Goal: Task Accomplishment & Management: Manage account settings

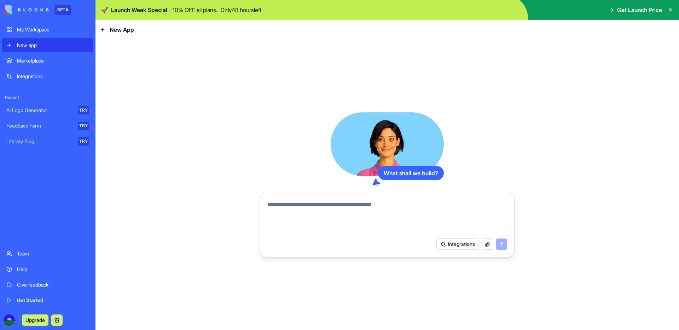
click at [36, 35] on link "My Workspace" at bounding box center [47, 30] width 91 height 14
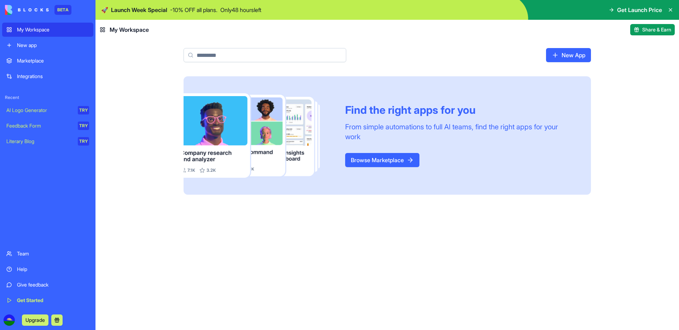
click at [614, 51] on main "New App Find the right apps for you From simple automations to full AI teams, f…" at bounding box center [388, 185] width 584 height 291
drag, startPoint x: 595, startPoint y: 29, endPoint x: 607, endPoint y: 33, distance: 12.1
click at [616, 30] on header "My Workspace Share & Earn" at bounding box center [388, 30] width 584 height 20
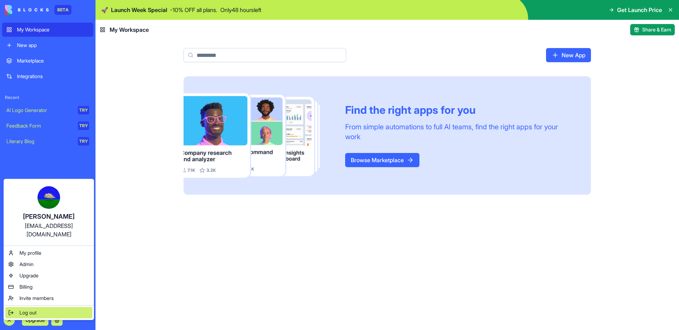
click at [33, 310] on span "Log out" at bounding box center [27, 313] width 17 height 7
click at [44, 307] on div "Log out" at bounding box center [48, 312] width 87 height 11
